Goal: Check status

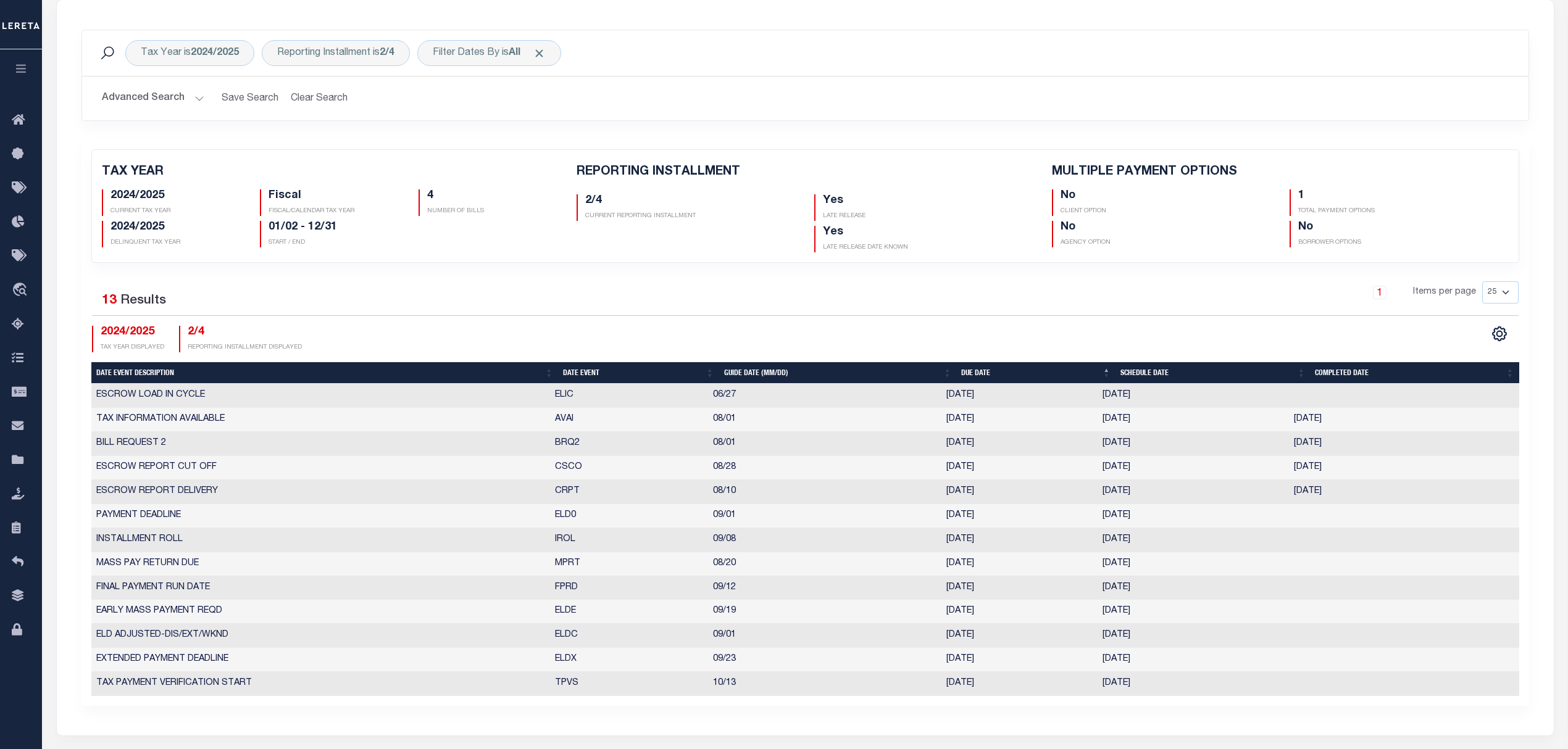
scroll to position [191, 0]
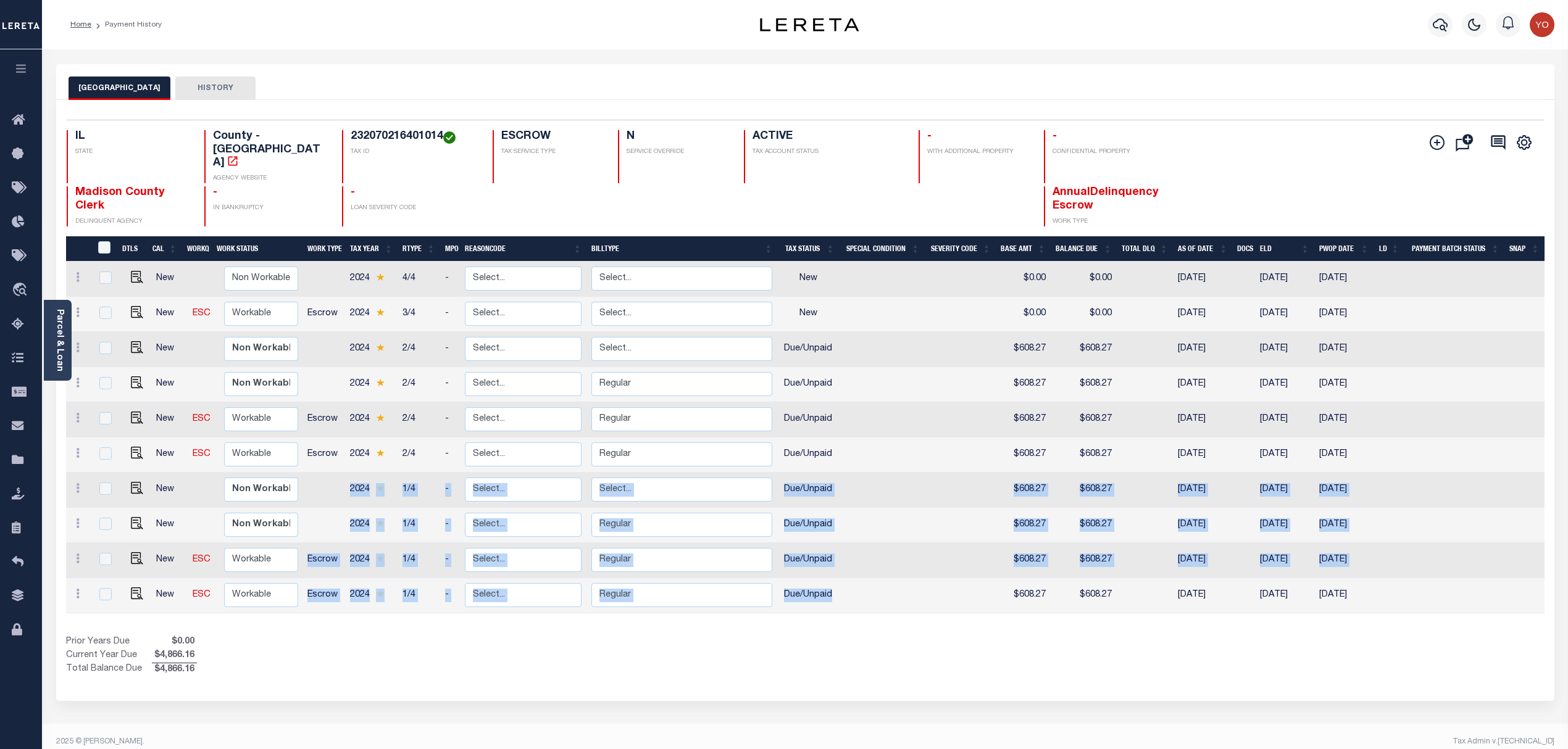
drag, startPoint x: 349, startPoint y: 465, endPoint x: 846, endPoint y: 573, distance: 508.6
click at [846, 573] on tbody "New Non Workable Workable 2024 4/4 - Select... Payment Reversal Taxable Value C…" at bounding box center [805, 437] width 1479 height 352
click at [411, 473] on td "1/4" at bounding box center [419, 491] width 43 height 35
checkbox input "true"
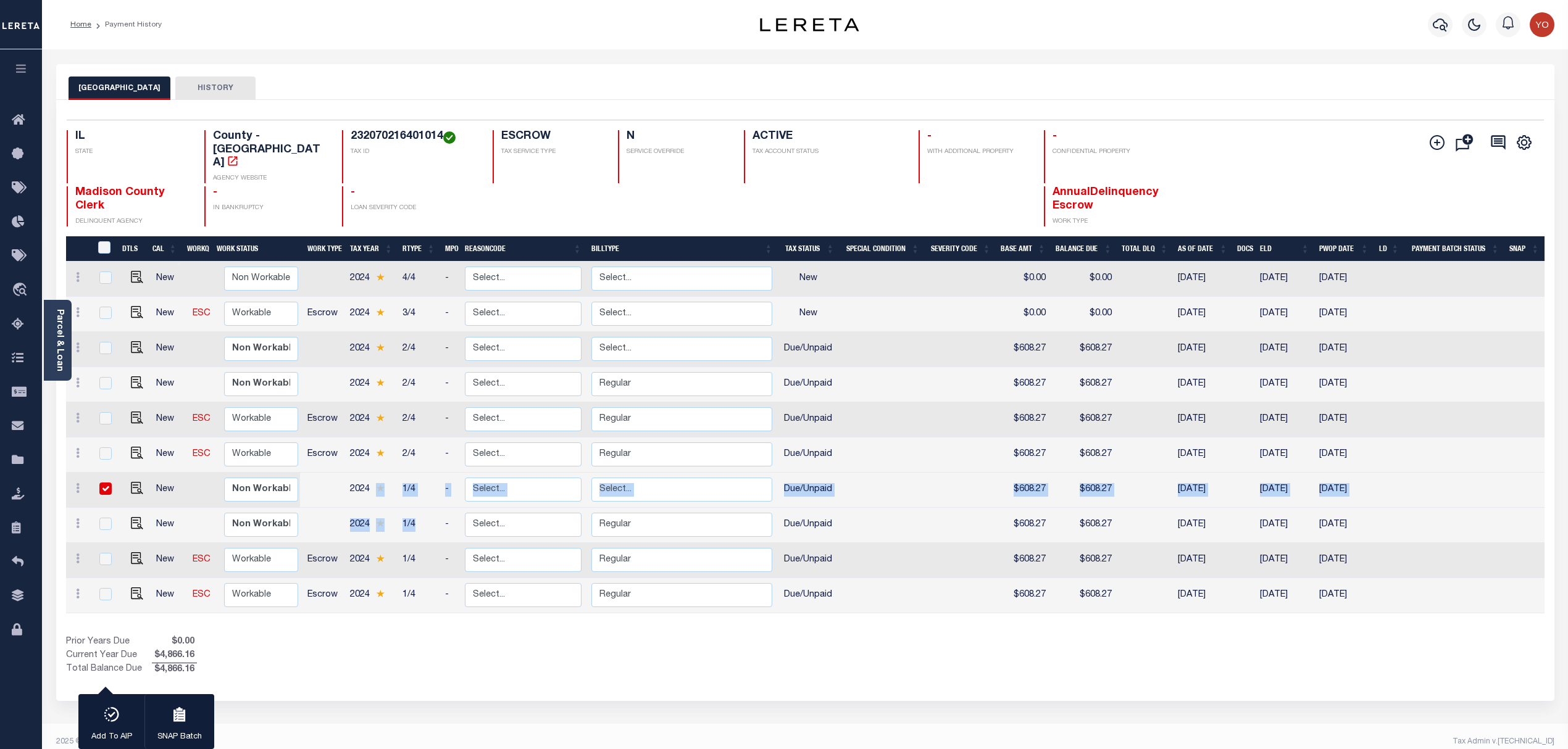
drag, startPoint x: 416, startPoint y: 504, endPoint x: 394, endPoint y: 470, distance: 40.5
click at [394, 470] on tbody "New Non Workable Workable 2024 4/4 - Select... Payment Reversal Taxable Value C…" at bounding box center [805, 437] width 1479 height 352
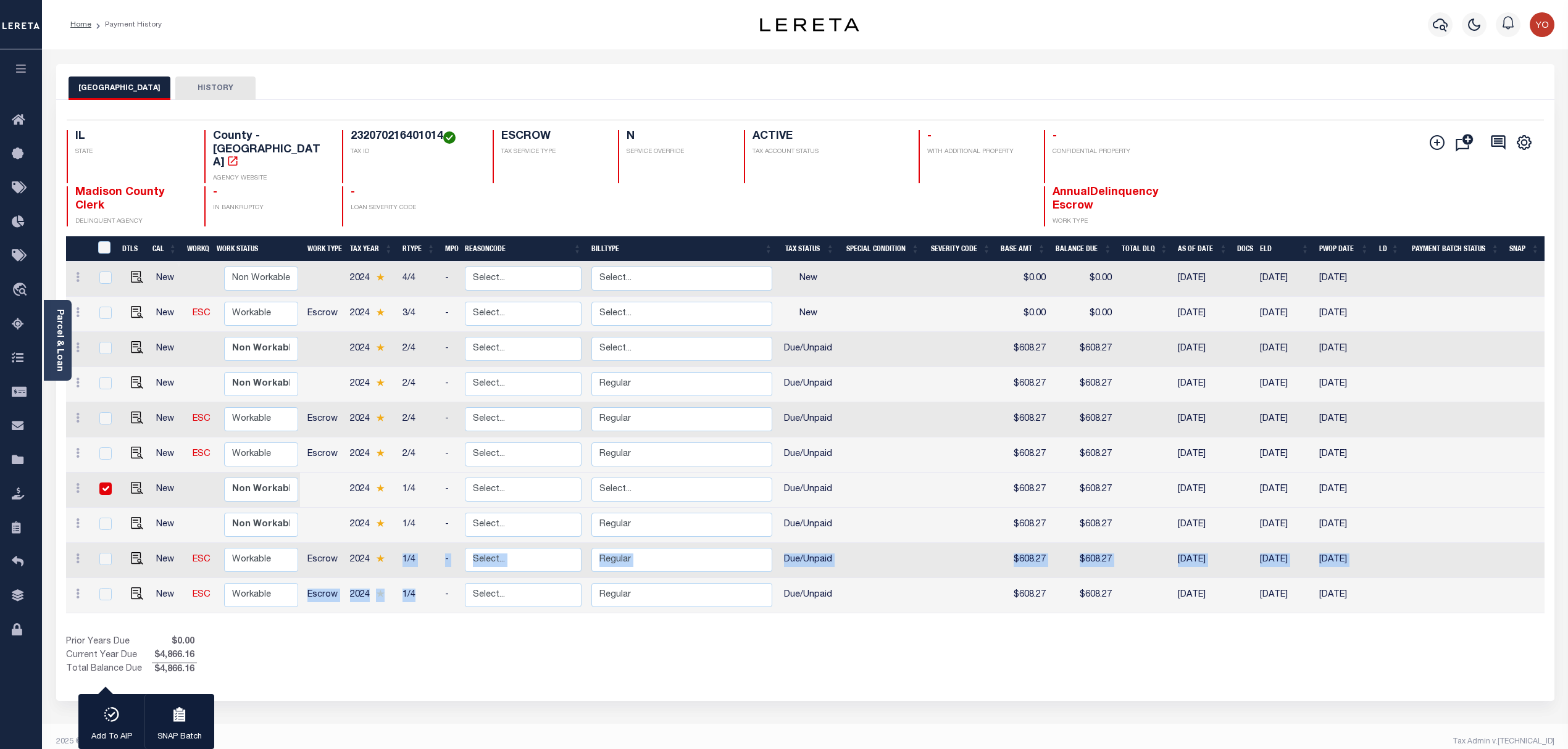
drag, startPoint x: 420, startPoint y: 574, endPoint x: 396, endPoint y: 529, distance: 51.0
click at [396, 529] on tbody "New Non Workable Workable 2024 4/4 - Select... Payment Reversal Taxable Value C…" at bounding box center [805, 437] width 1479 height 352
click at [820, 543] on td "Due/Unpaid" at bounding box center [808, 561] width 62 height 35
checkbox input "true"
